Goal: Navigation & Orientation: Find specific page/section

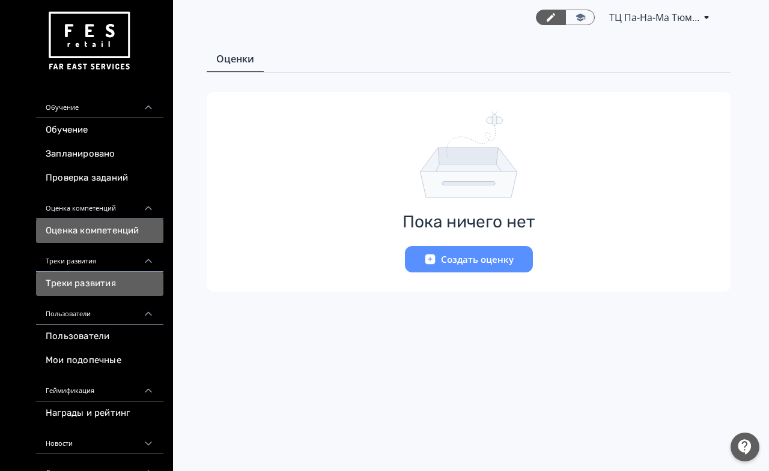
click at [77, 281] on link "Треки развития" at bounding box center [99, 284] width 127 height 24
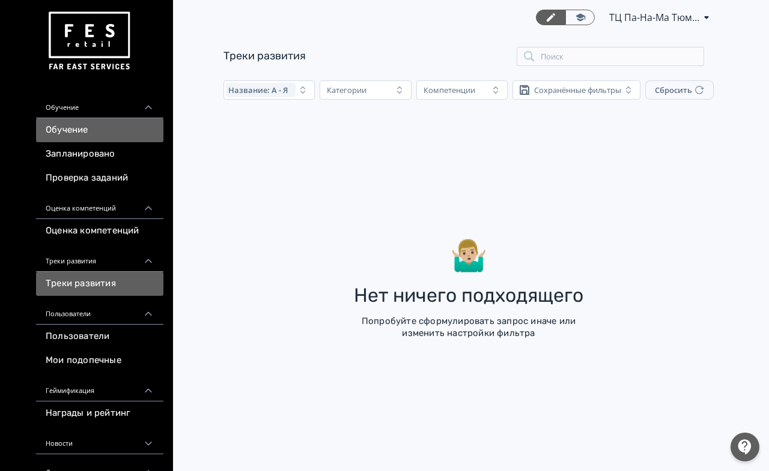
click at [89, 131] on link "Обучение" at bounding box center [99, 130] width 127 height 24
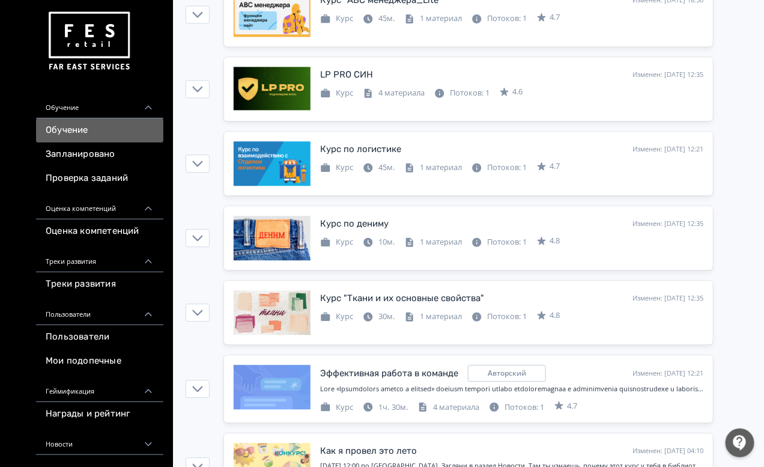
scroll to position [901, 0]
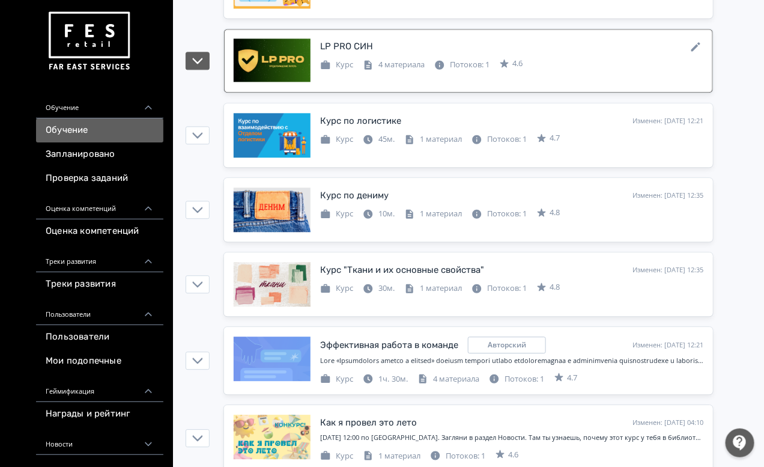
click at [367, 53] on div "LP PRO СИН" at bounding box center [346, 47] width 53 height 14
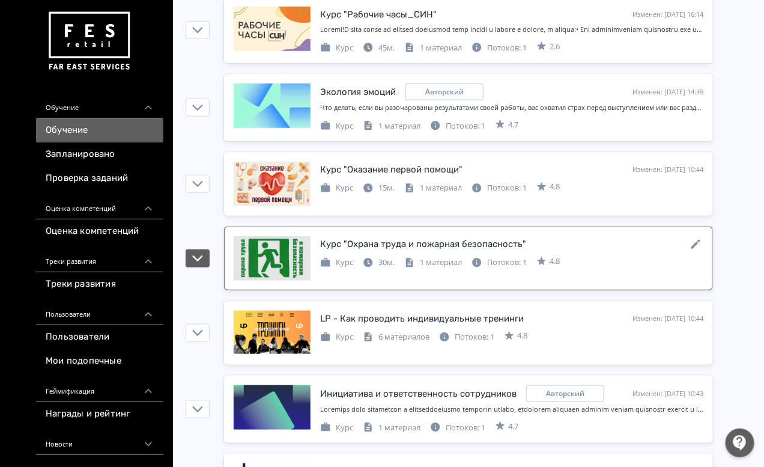
scroll to position [232, 0]
